Goal: Navigation & Orientation: Find specific page/section

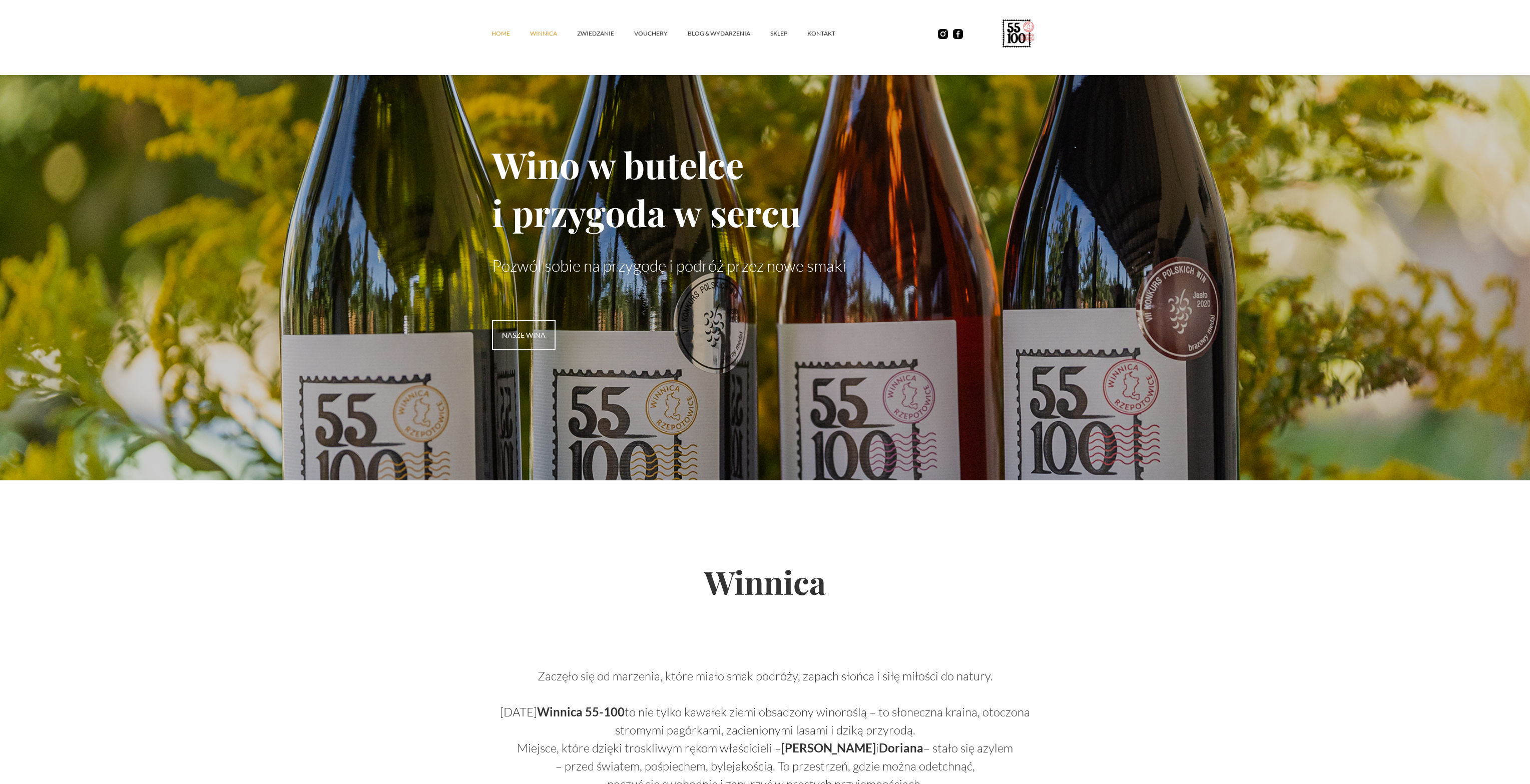
click at [555, 32] on link "winnica" at bounding box center [553, 33] width 47 height 30
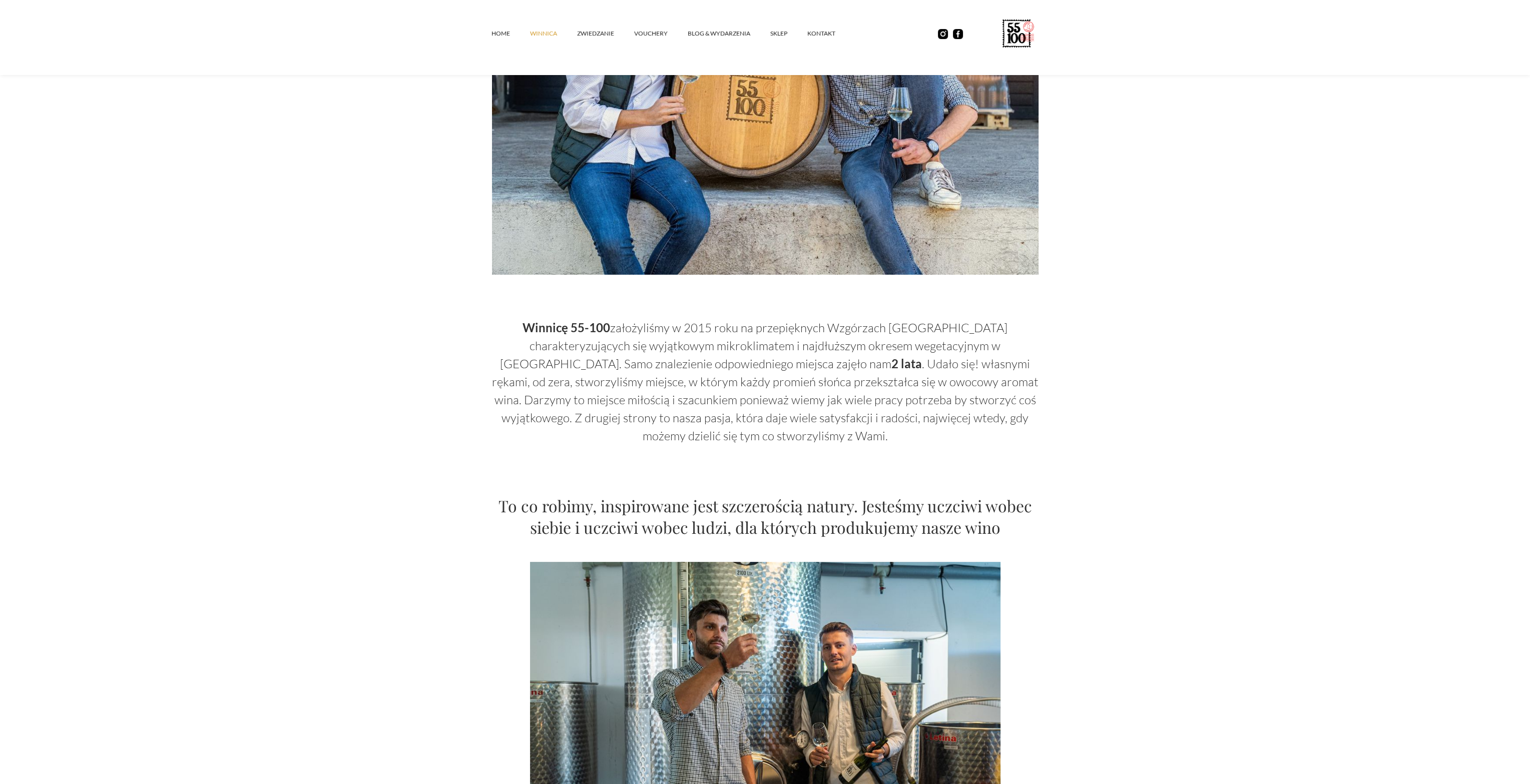
scroll to position [150, 0]
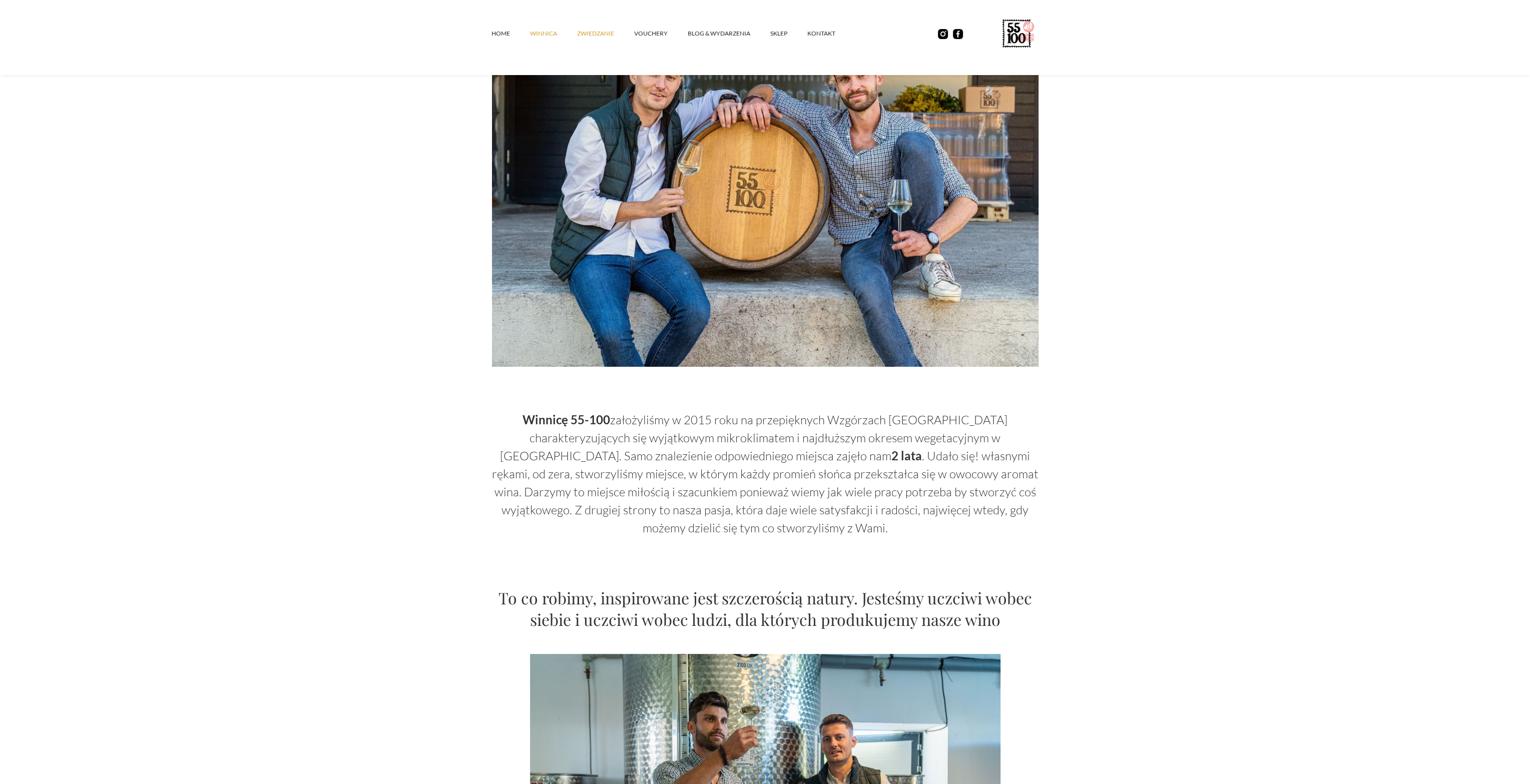
click at [597, 34] on link "ZWIEDZANIE" at bounding box center [605, 33] width 57 height 30
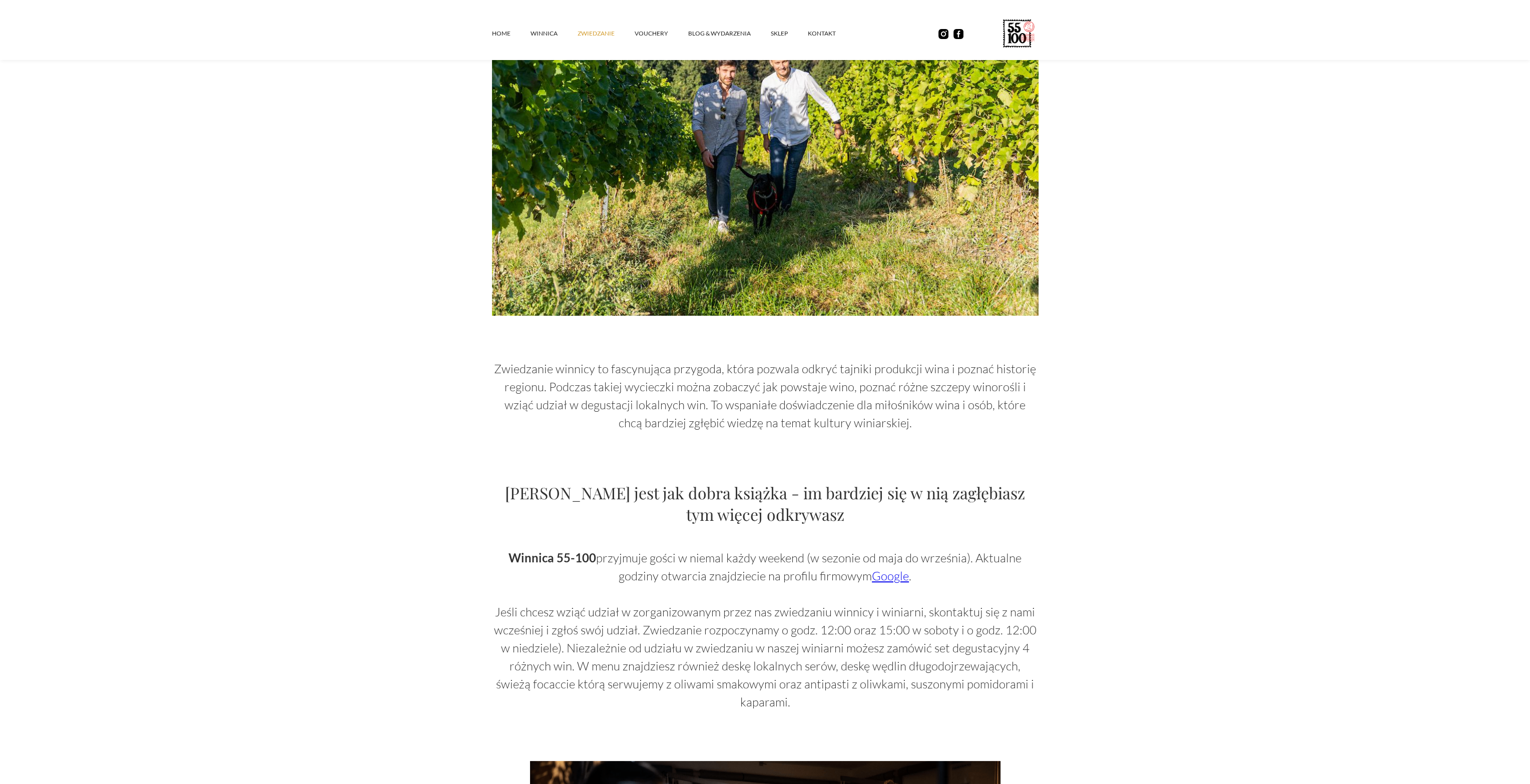
scroll to position [250, 0]
